Goal: Find specific page/section: Find specific page/section

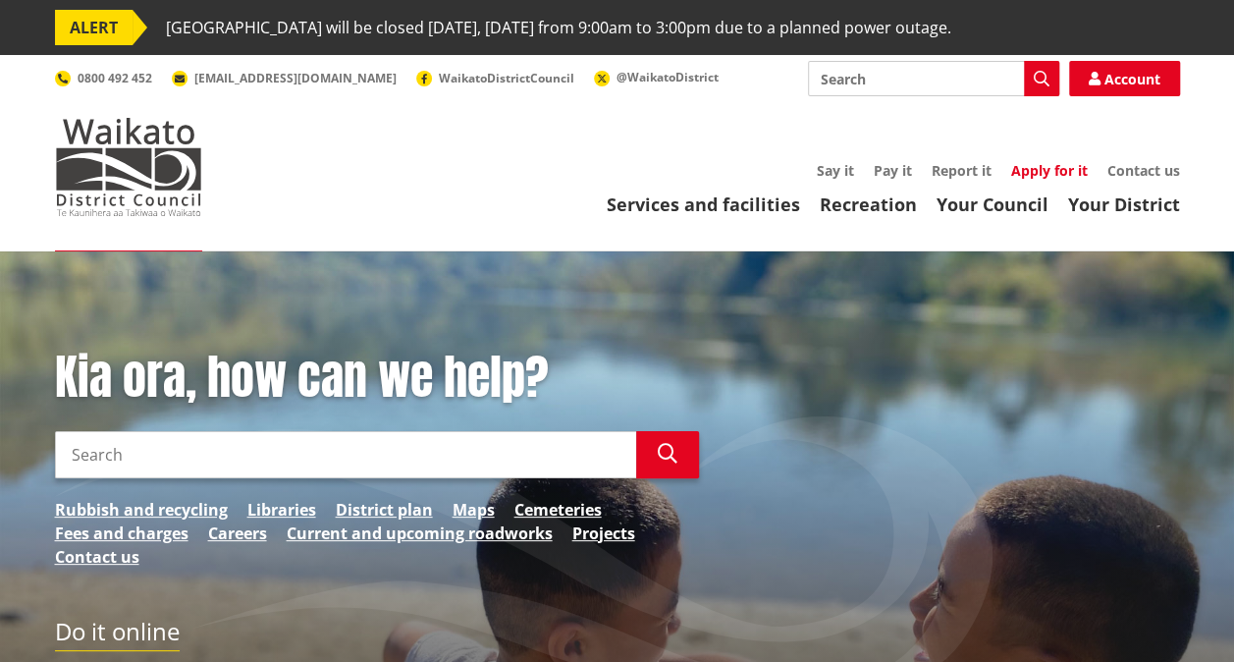
click at [1050, 175] on link "Apply for it" at bounding box center [1049, 170] width 77 height 19
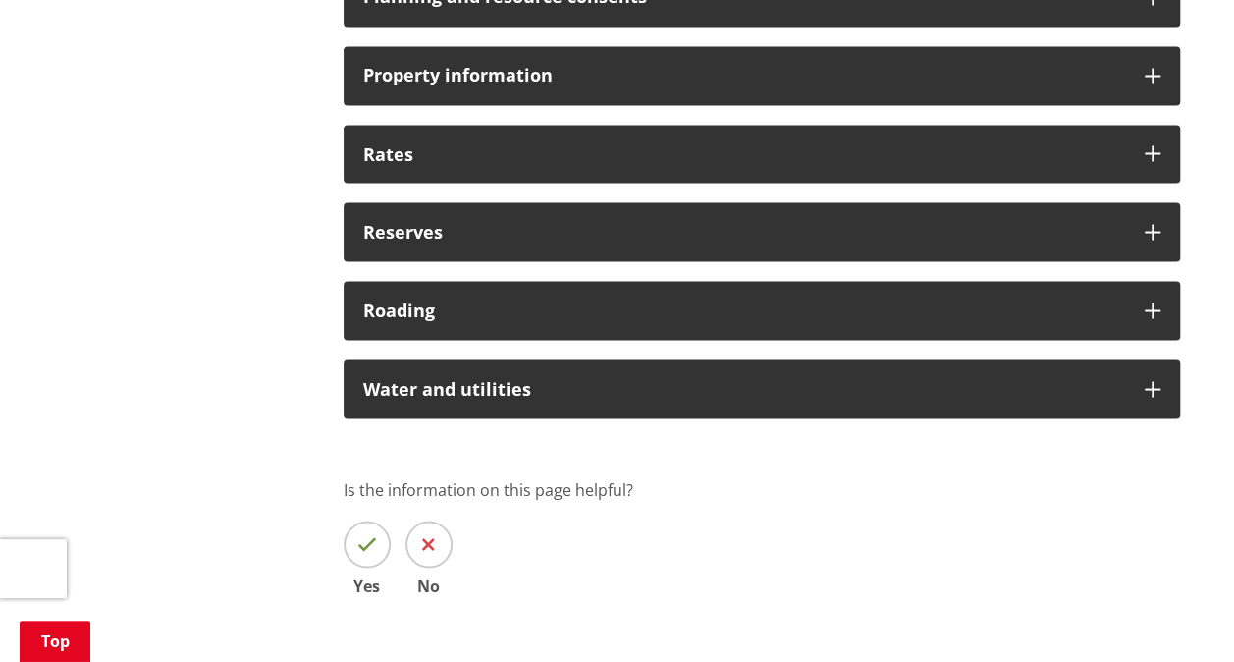
scroll to position [1665, 0]
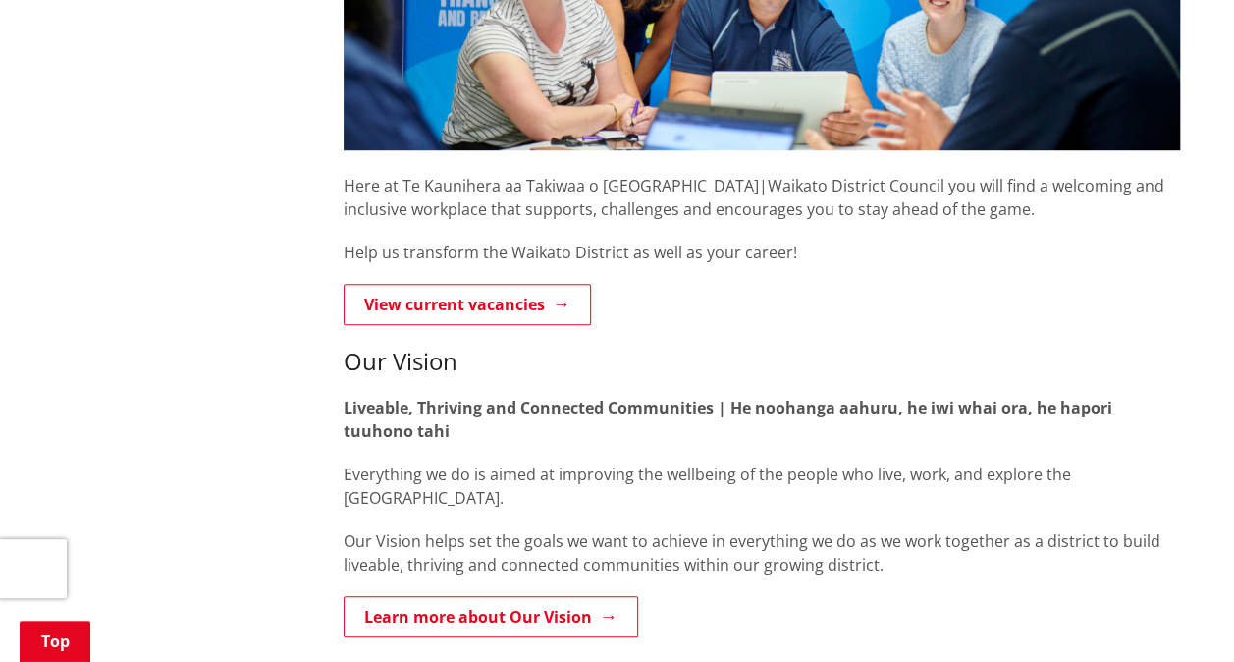
scroll to position [616, 0]
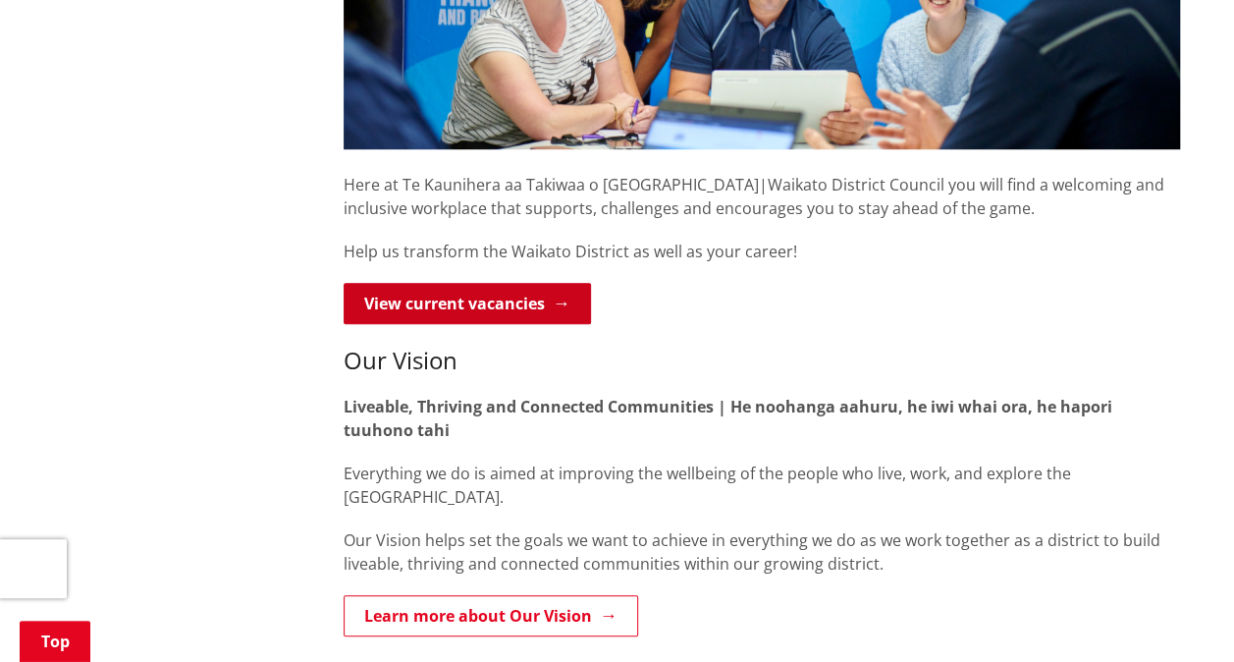
click at [405, 298] on link "View current vacancies" at bounding box center [467, 303] width 247 height 41
